Goal: Task Accomplishment & Management: Use online tool/utility

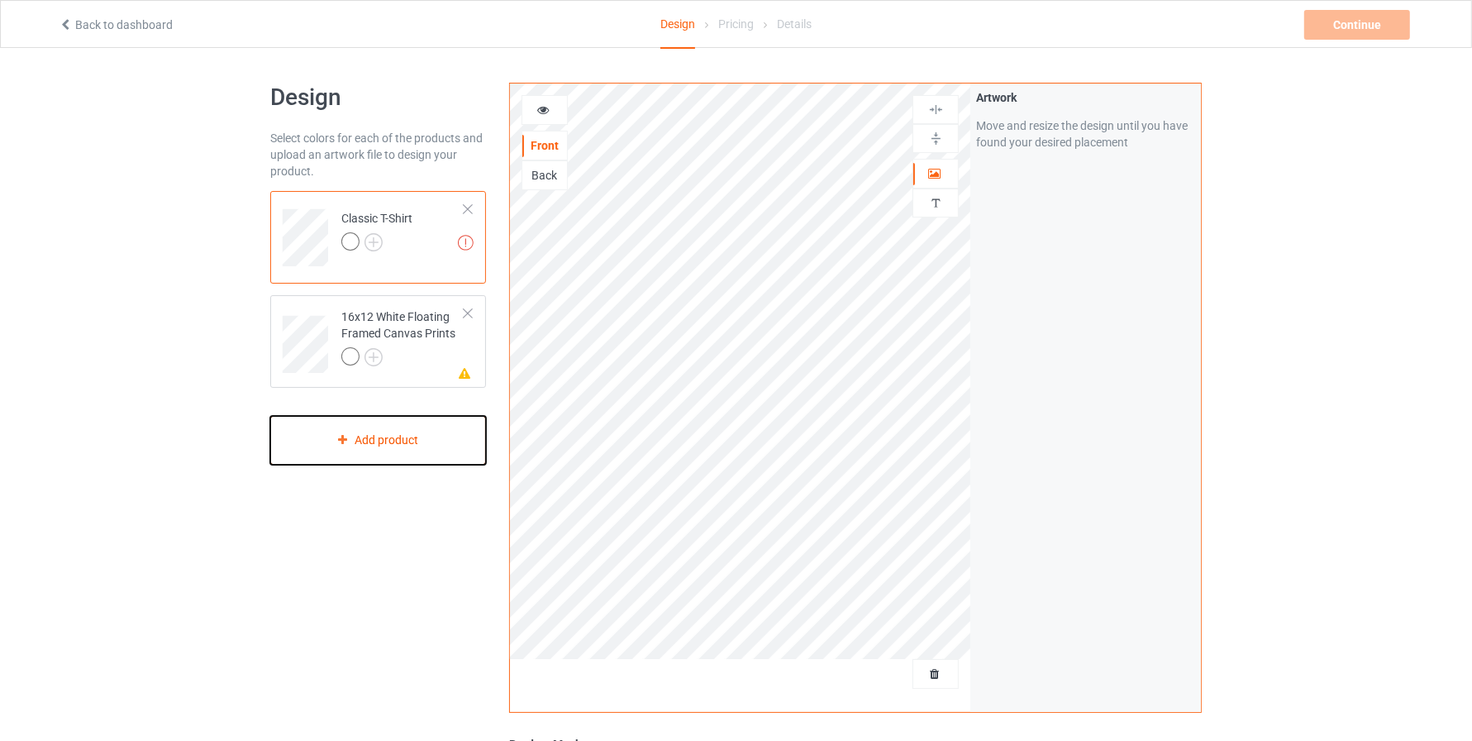
click at [409, 436] on div "Add product" at bounding box center [378, 440] width 216 height 49
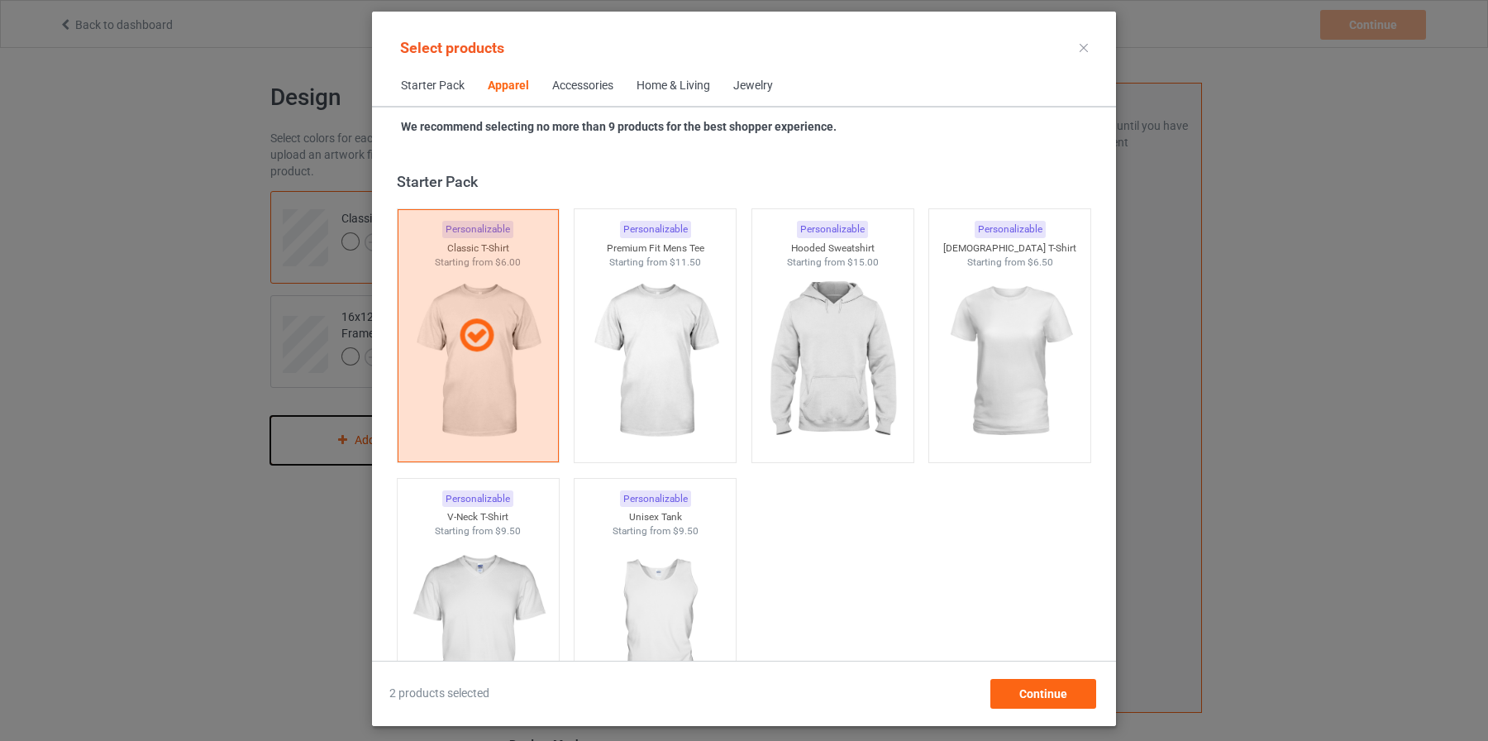
scroll to position [616, 0]
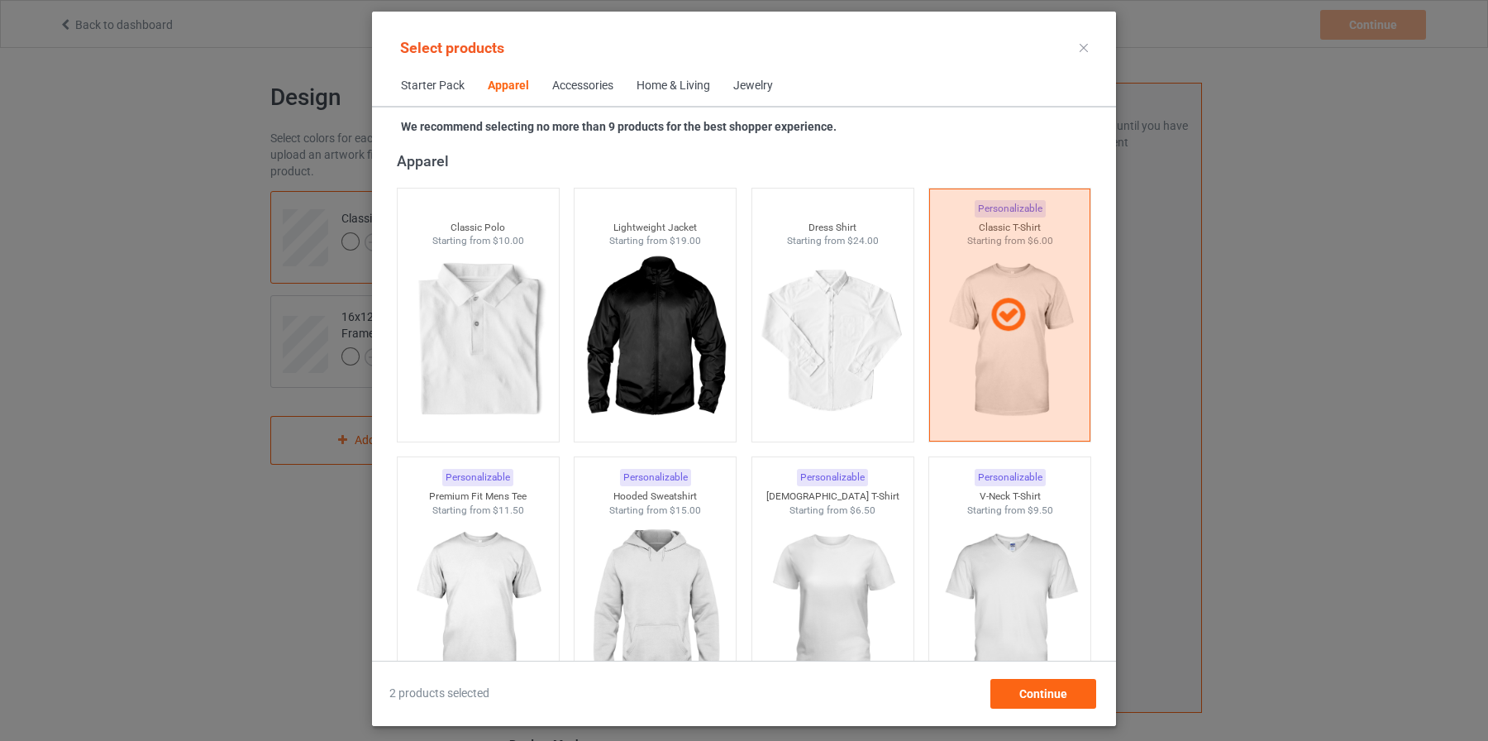
click at [867, 98] on div "Starter Pack Apparel Accessories Home & Living Jewelry" at bounding box center [744, 86] width 744 height 40
click at [455, 166] on div "Apparel" at bounding box center [748, 160] width 702 height 19
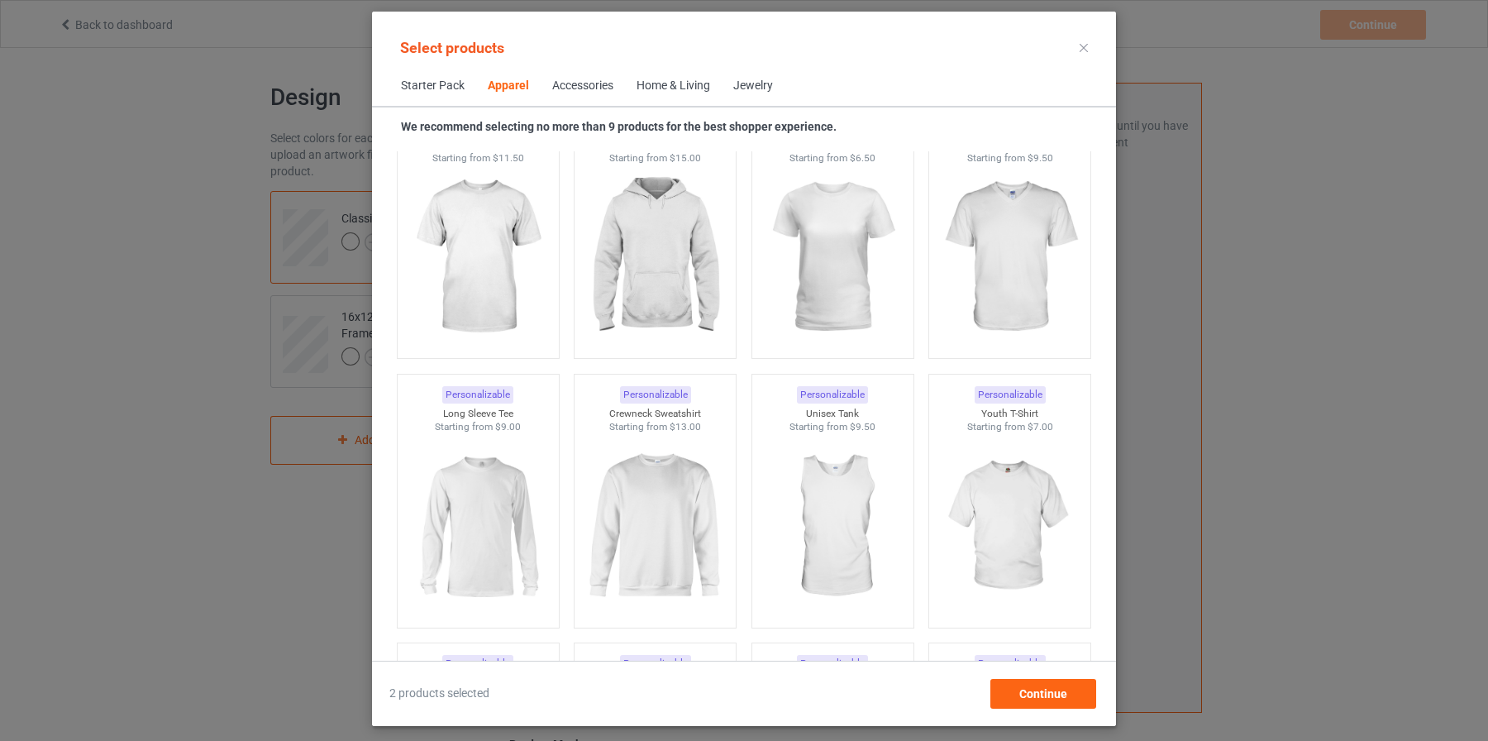
click at [419, 83] on span "Starter Pack" at bounding box center [432, 86] width 87 height 40
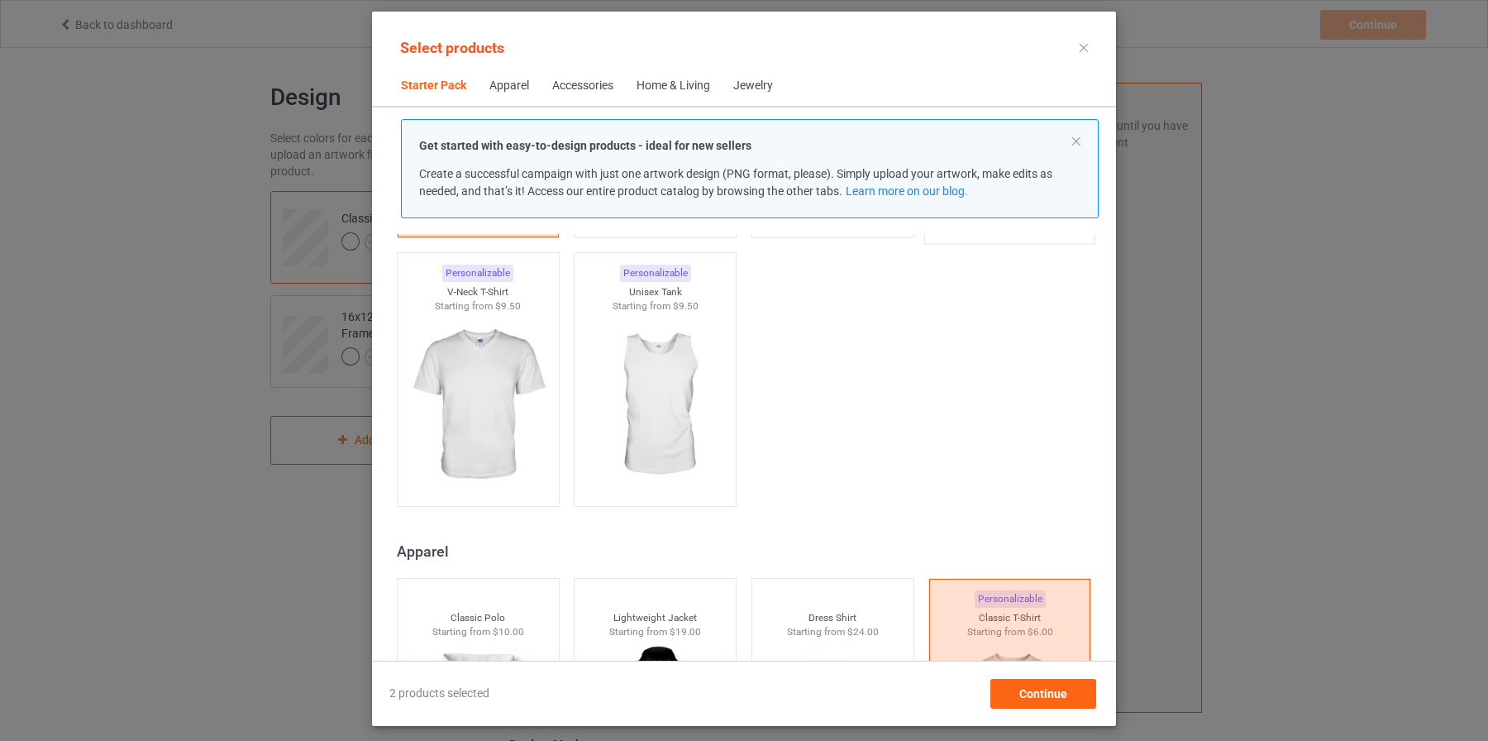
scroll to position [314, 0]
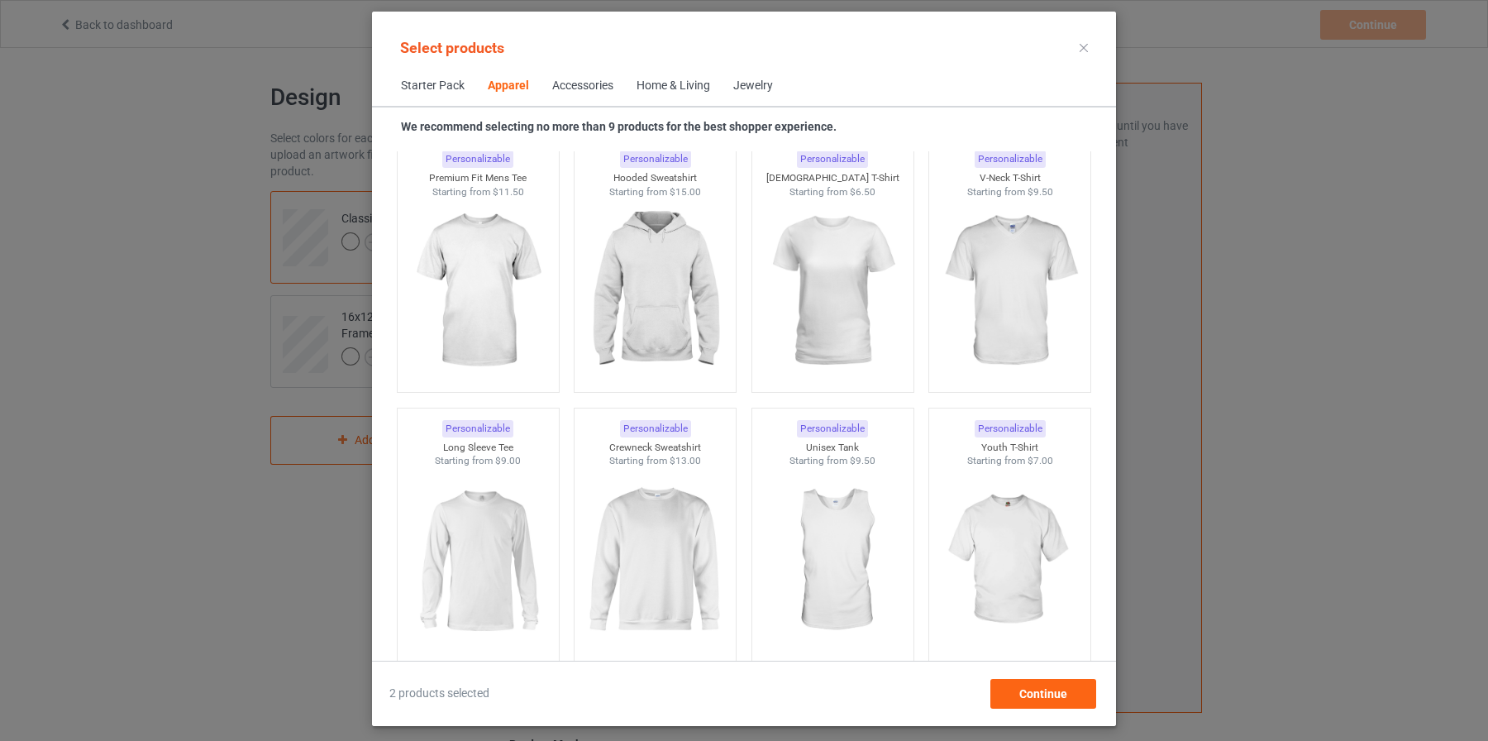
scroll to position [946, 0]
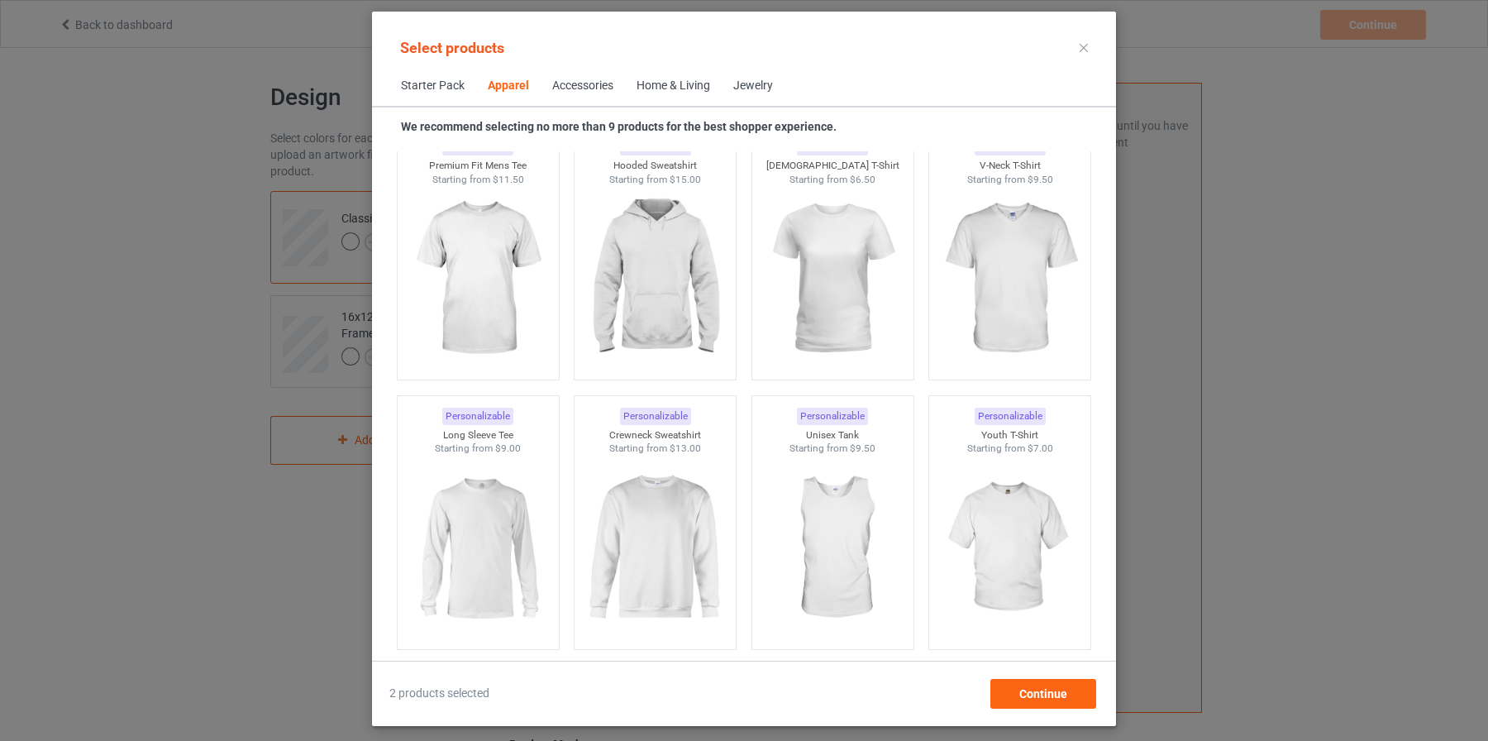
click at [928, 405] on div "Personalizable Youth T-Shirt Starting from $7.00" at bounding box center [1009, 522] width 163 height 255
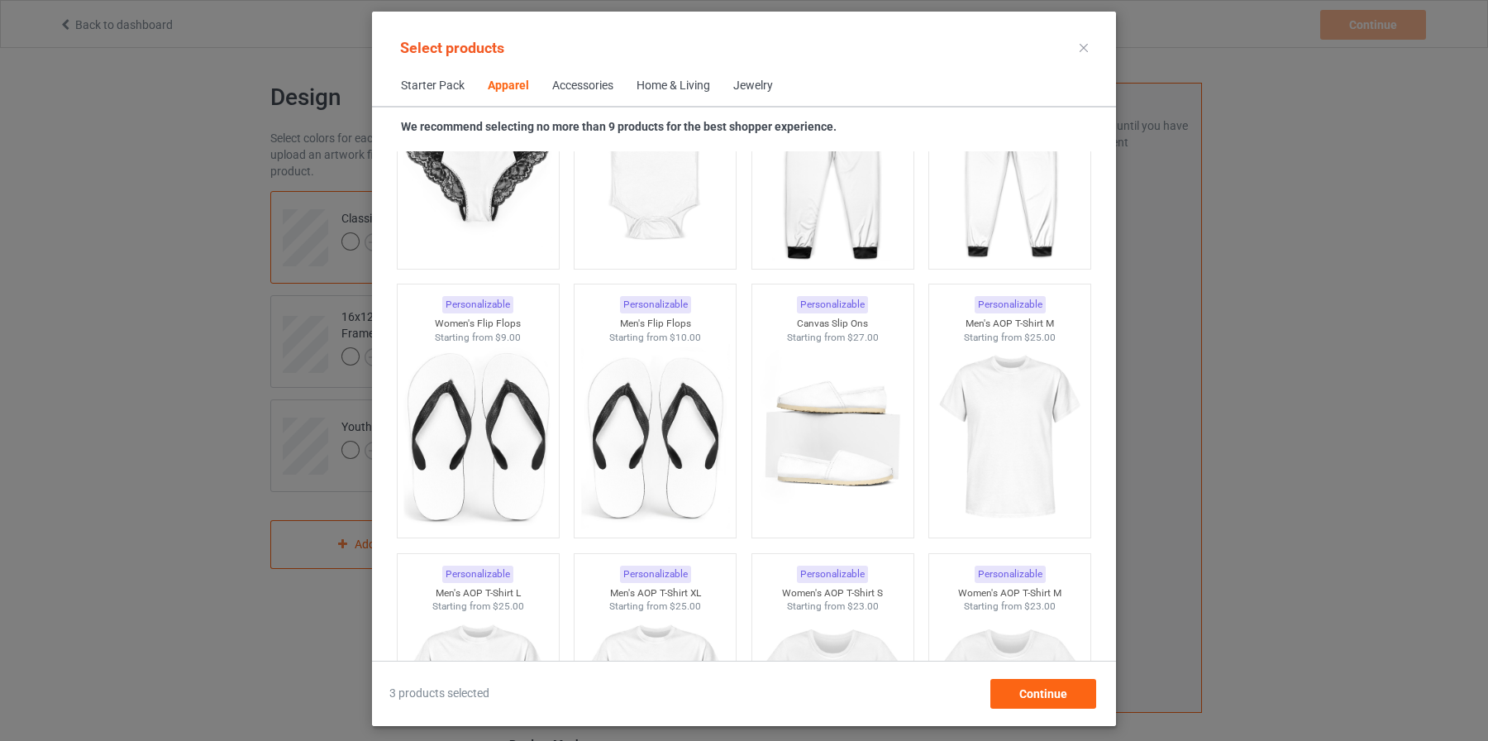
scroll to position [2399, 0]
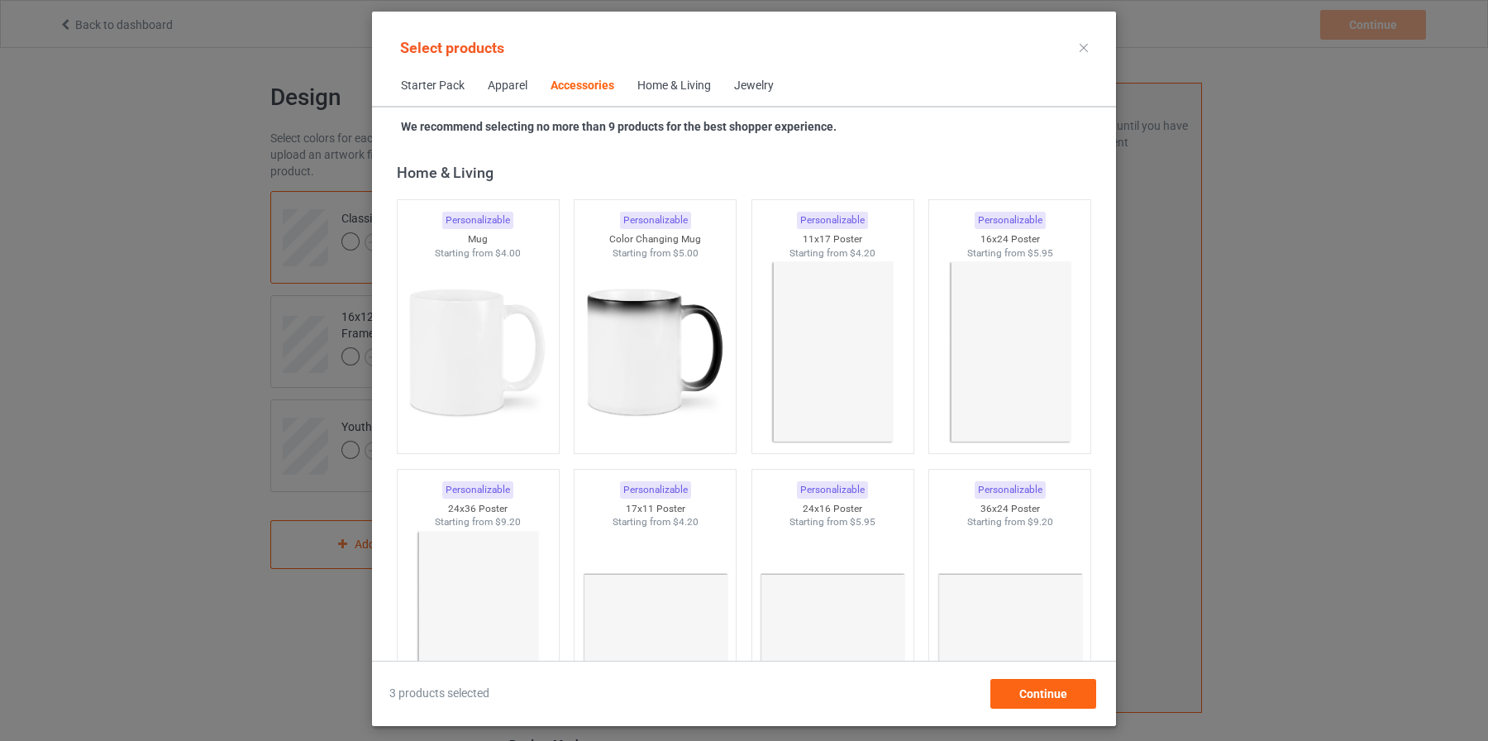
scroll to position [7447, 0]
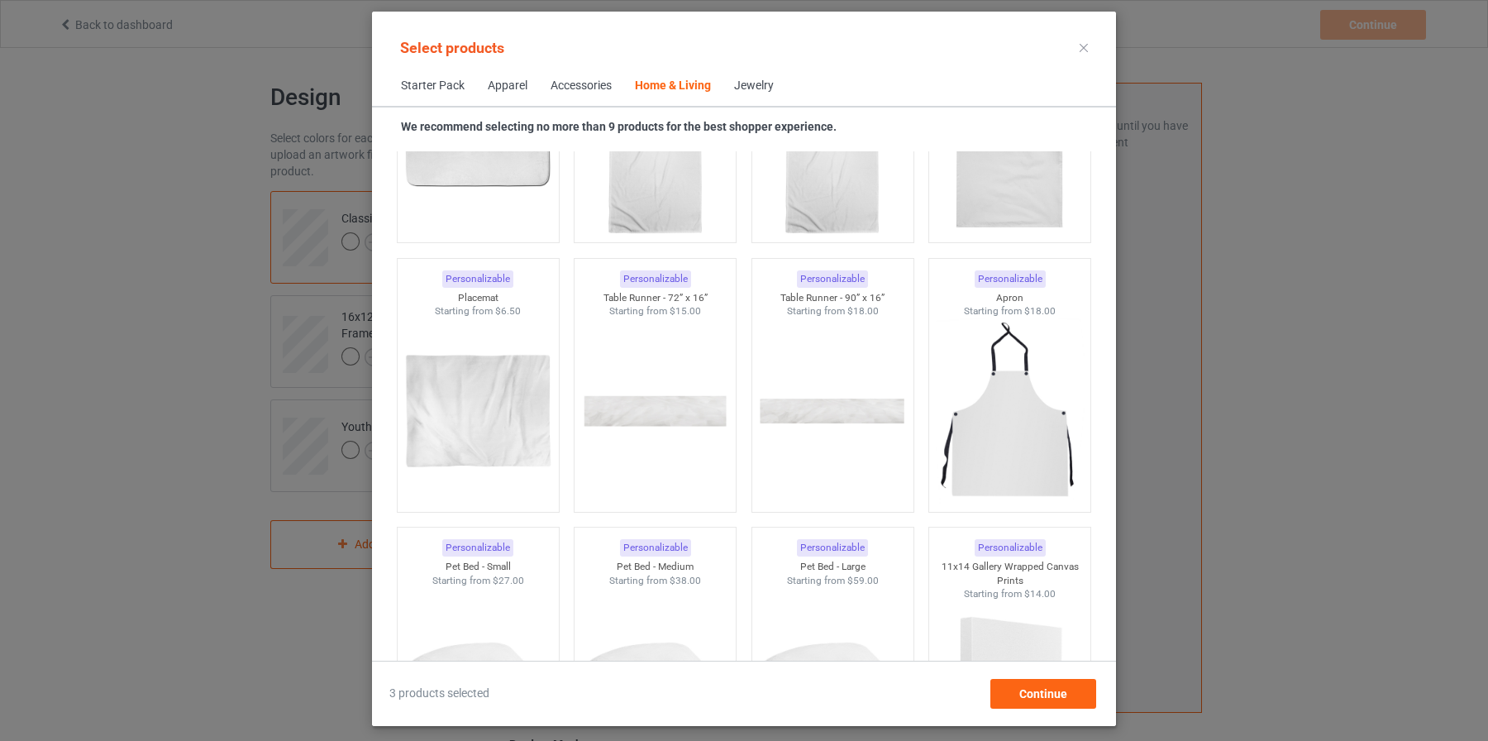
scroll to position [10348, 0]
drag, startPoint x: 504, startPoint y: 286, endPoint x: 443, endPoint y: 286, distance: 61.2
click at [443, 286] on div "Placemat" at bounding box center [477, 289] width 169 height 14
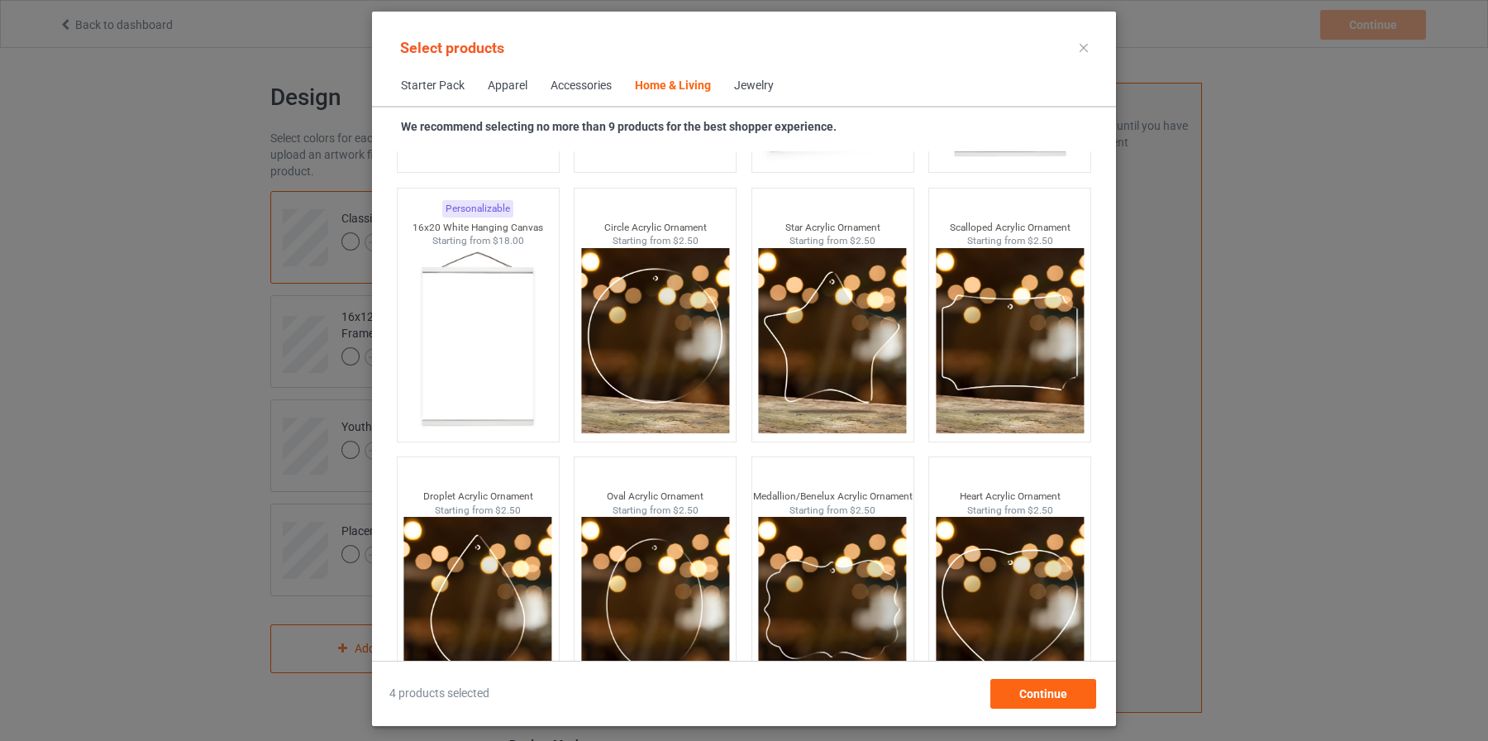
scroll to position [17466, 0]
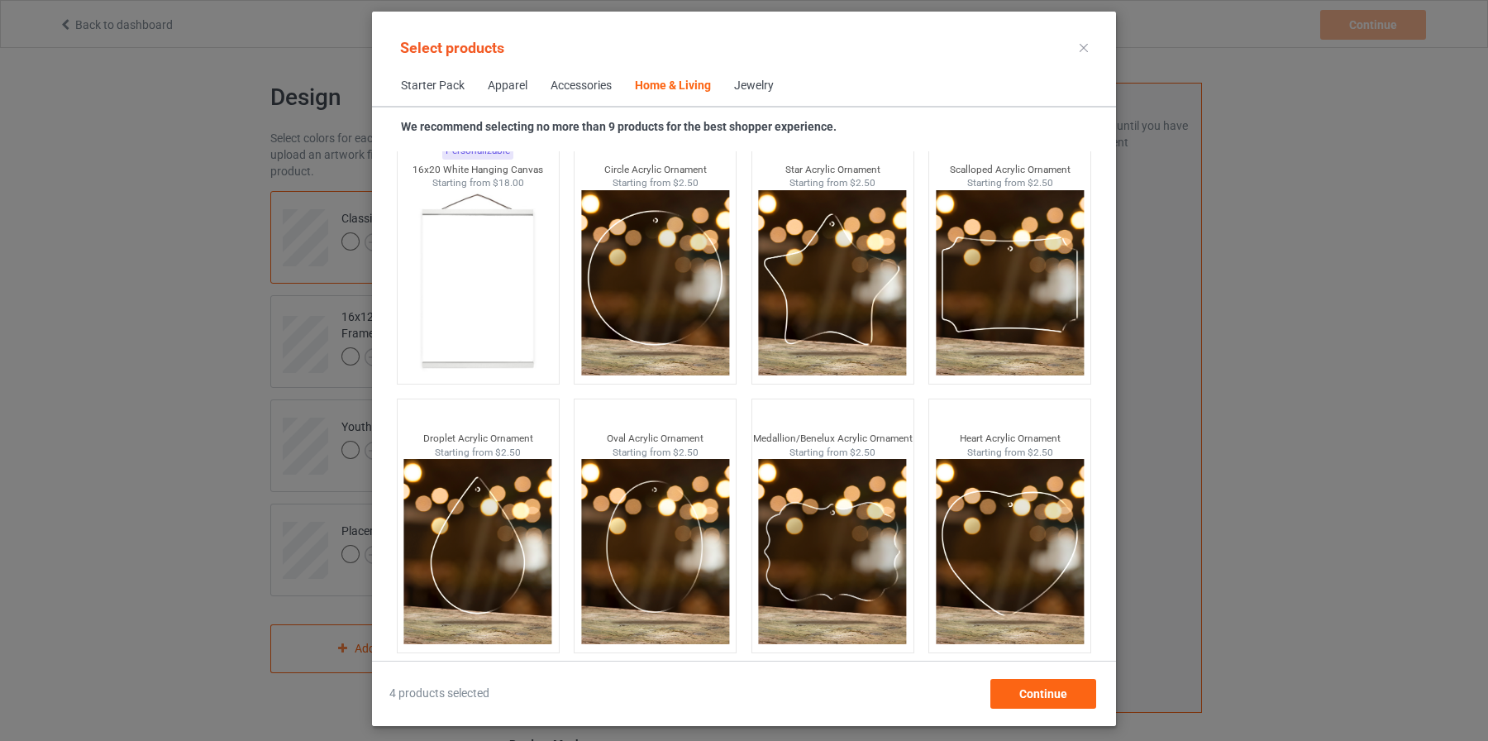
click at [761, 83] on div "Jewelry" at bounding box center [754, 86] width 40 height 17
click at [683, 80] on div "Home & Living" at bounding box center [673, 86] width 76 height 17
click at [591, 93] on div "Accessories" at bounding box center [580, 86] width 61 height 17
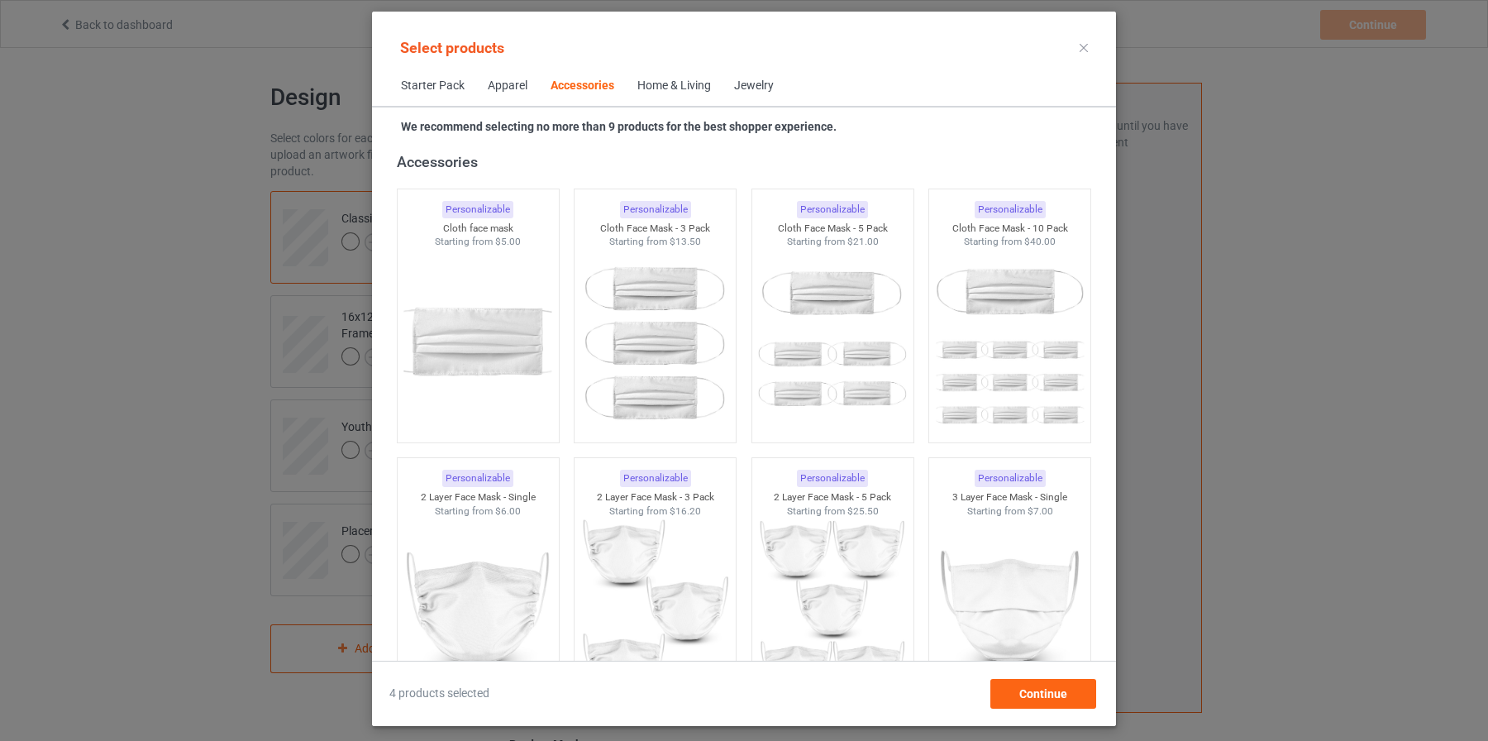
click at [591, 93] on div "Accessories" at bounding box center [582, 86] width 64 height 17
click at [652, 93] on div "Home & Living" at bounding box center [674, 86] width 74 height 17
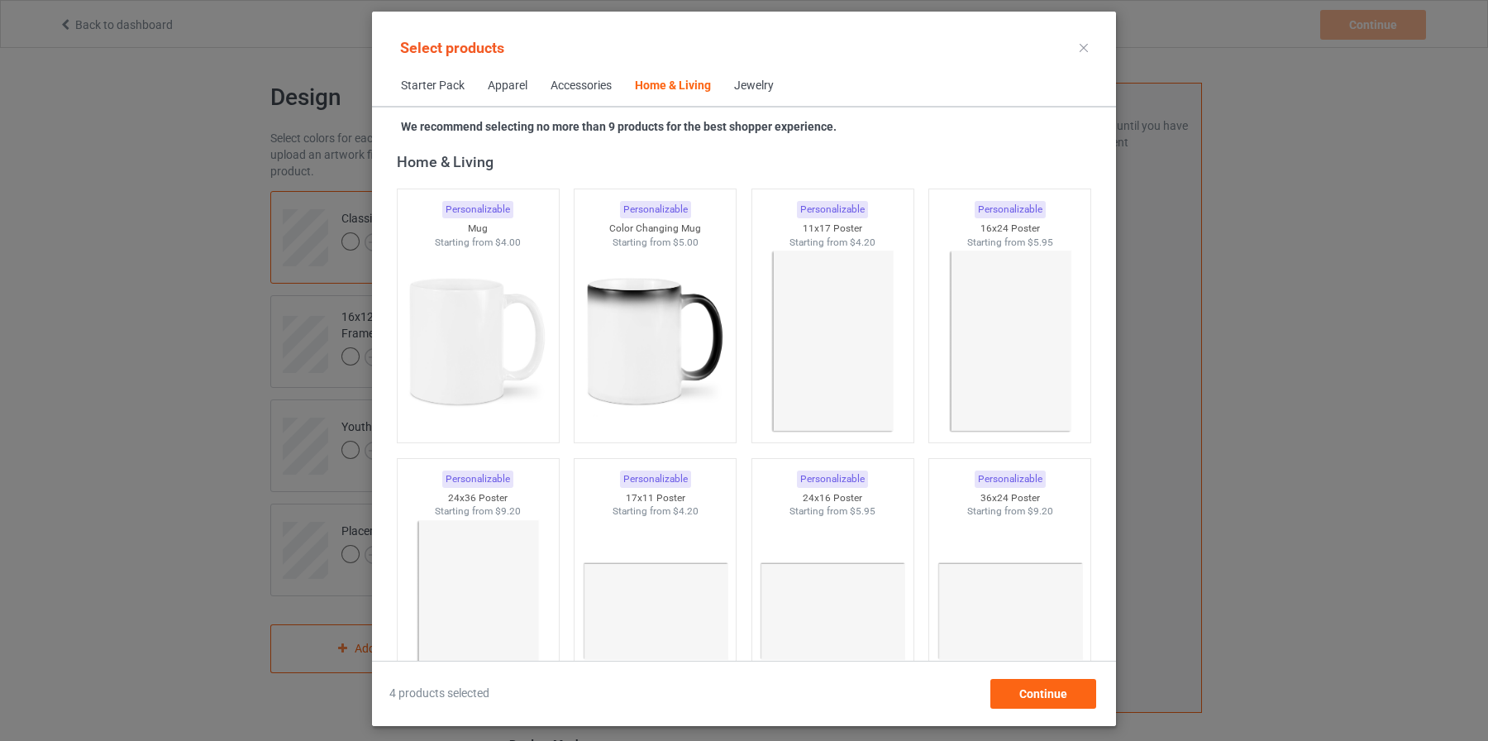
click at [758, 83] on div "Jewelry" at bounding box center [754, 86] width 40 height 17
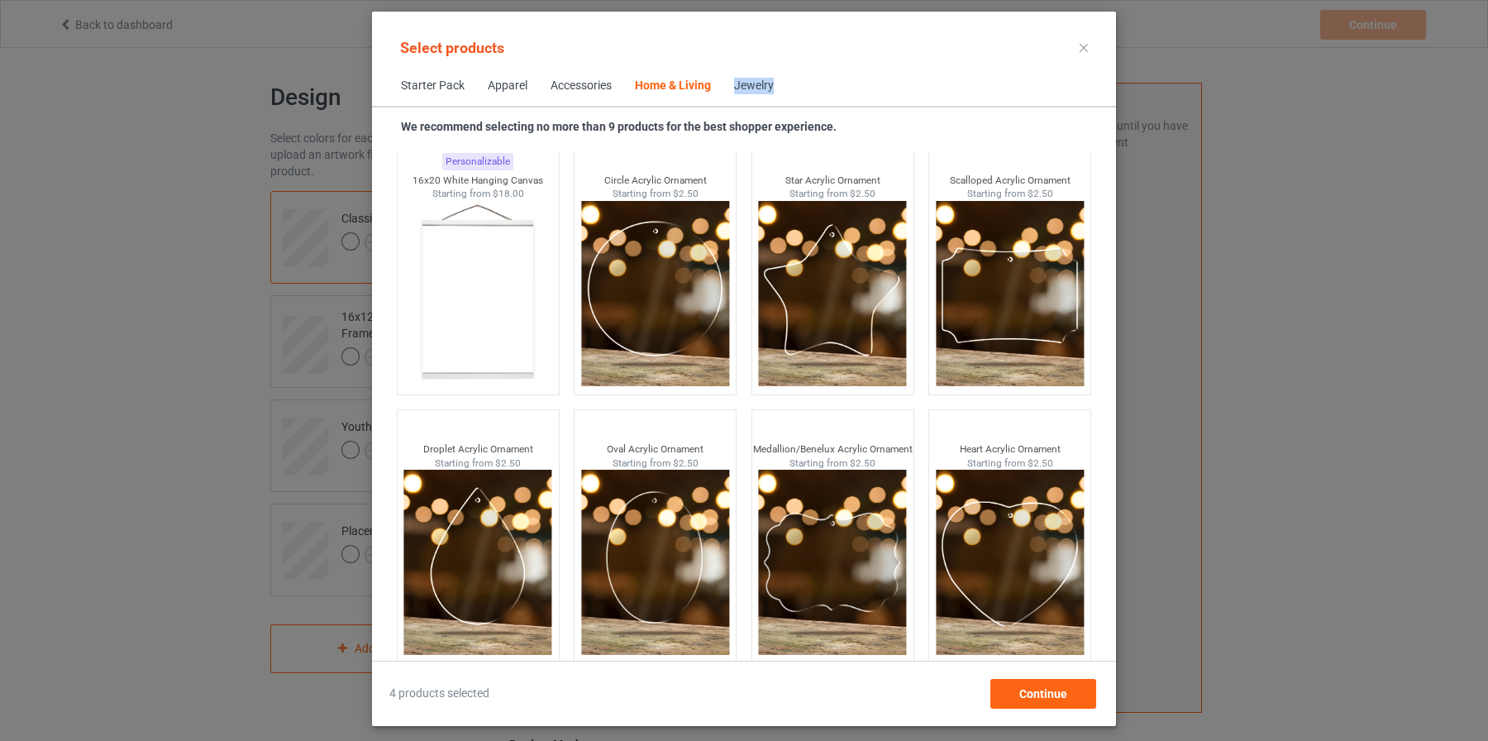
scroll to position [17466, 0]
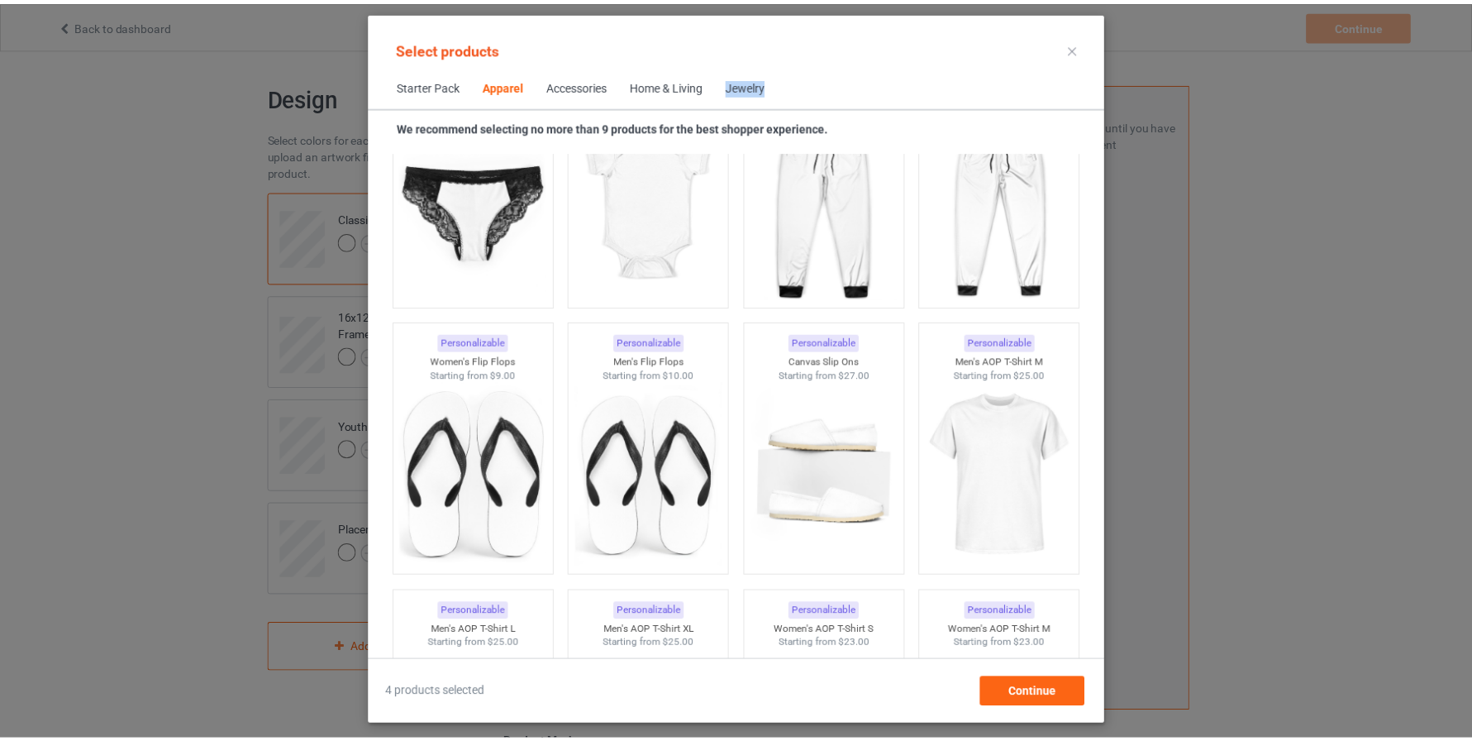
scroll to position [2232, 0]
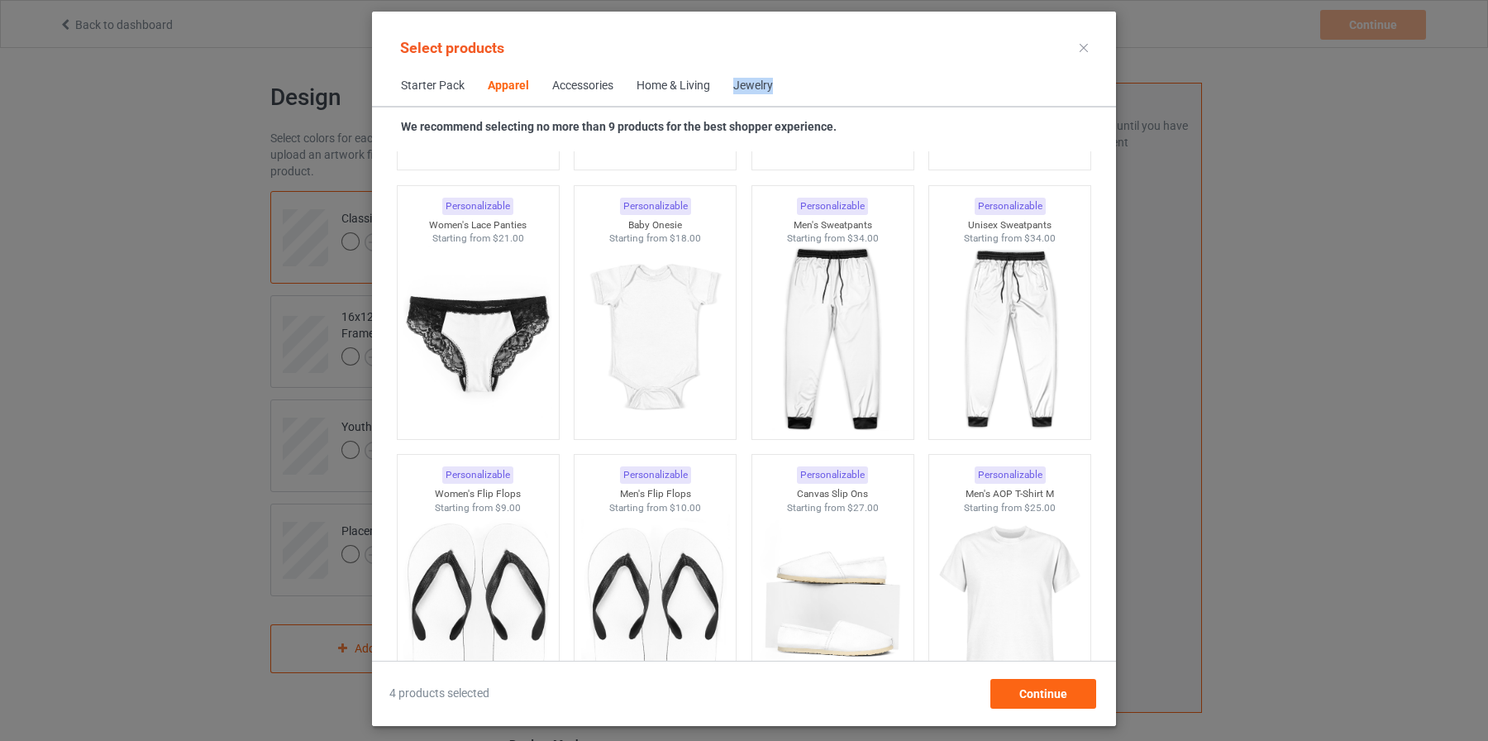
click at [1084, 53] on div at bounding box center [1084, 48] width 30 height 26
click at [1084, 49] on icon at bounding box center [1083, 48] width 8 height 8
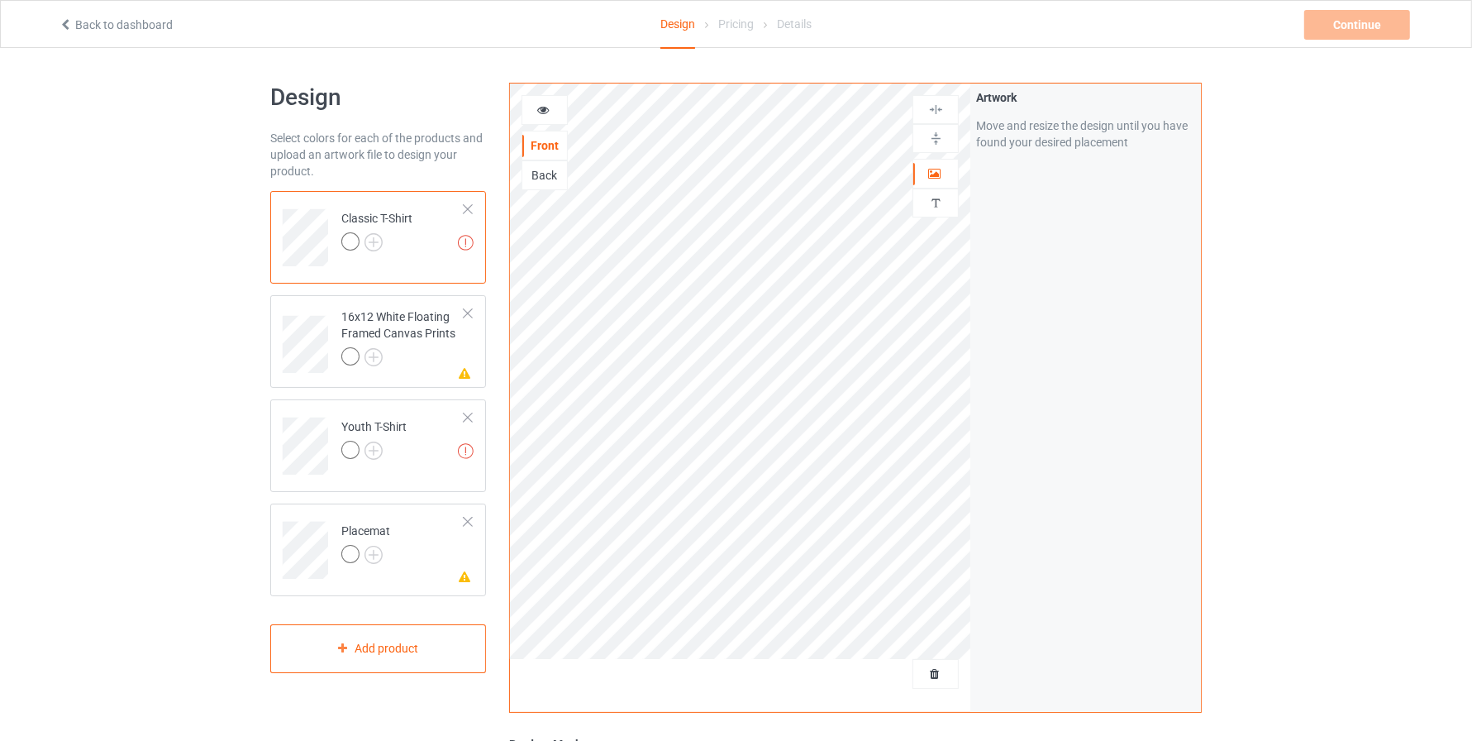
click at [79, 14] on div "Back to dashboard Design Pricing Details Continue Invalid text(s) on front side" at bounding box center [736, 24] width 1378 height 46
click at [69, 29] on link "Back to dashboard" at bounding box center [116, 24] width 114 height 13
